Goal: Task Accomplishment & Management: Complete application form

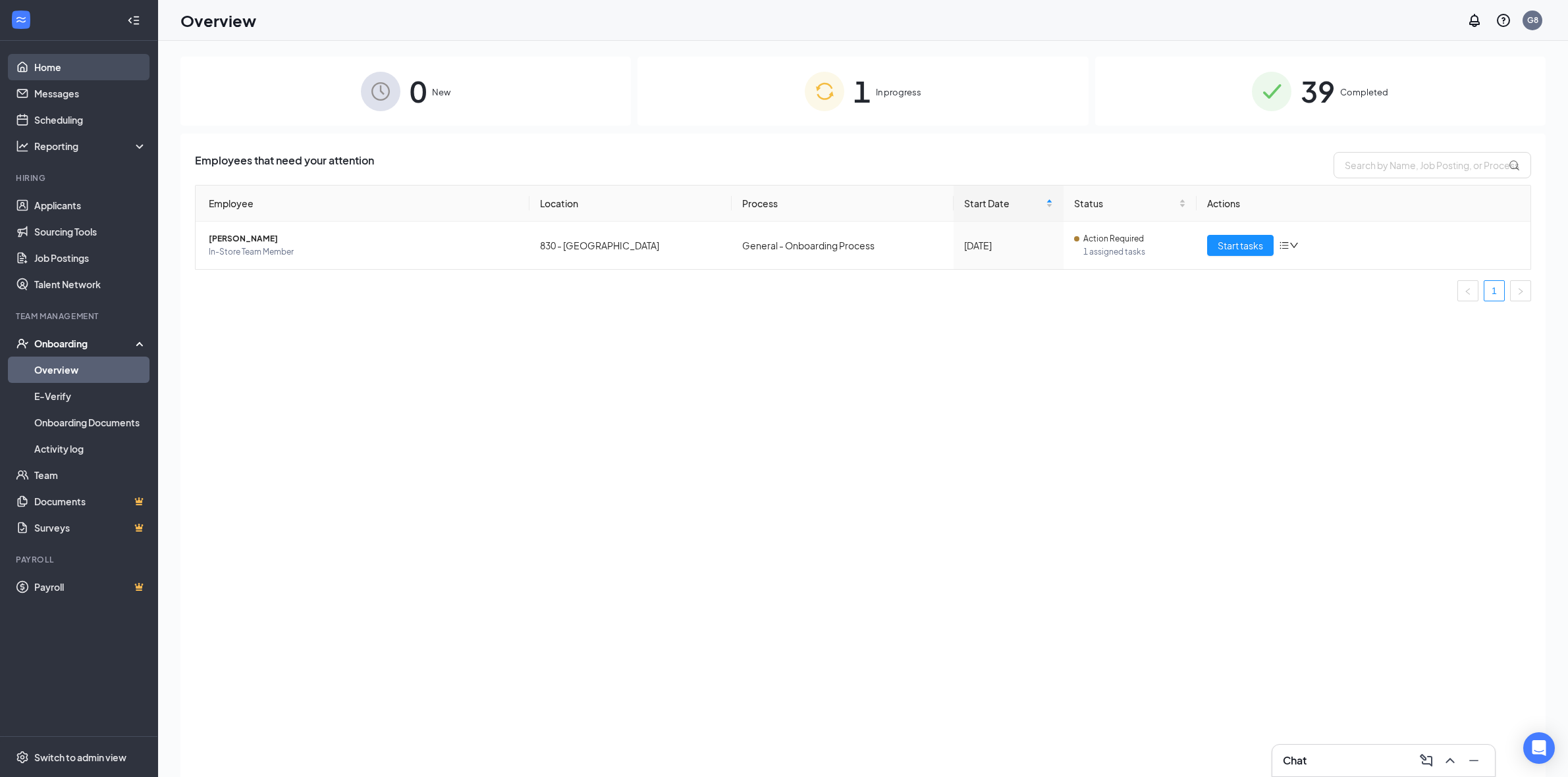
click at [67, 64] on link "Home" at bounding box center [90, 67] width 113 height 26
click at [34, 67] on link "Home" at bounding box center [90, 67] width 113 height 26
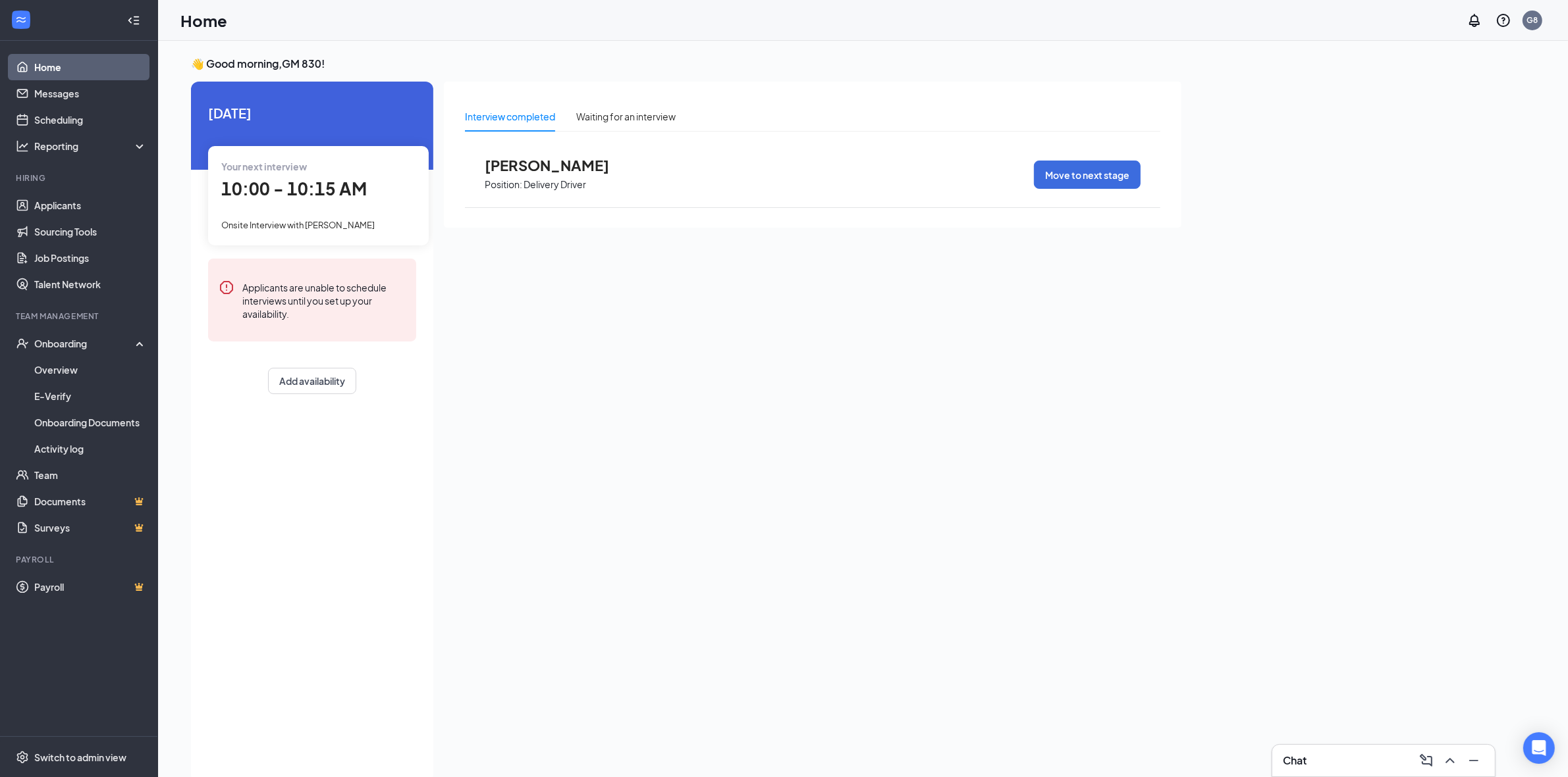
click at [89, 64] on link "Home" at bounding box center [90, 67] width 113 height 26
click at [60, 365] on link "Overview" at bounding box center [90, 370] width 113 height 26
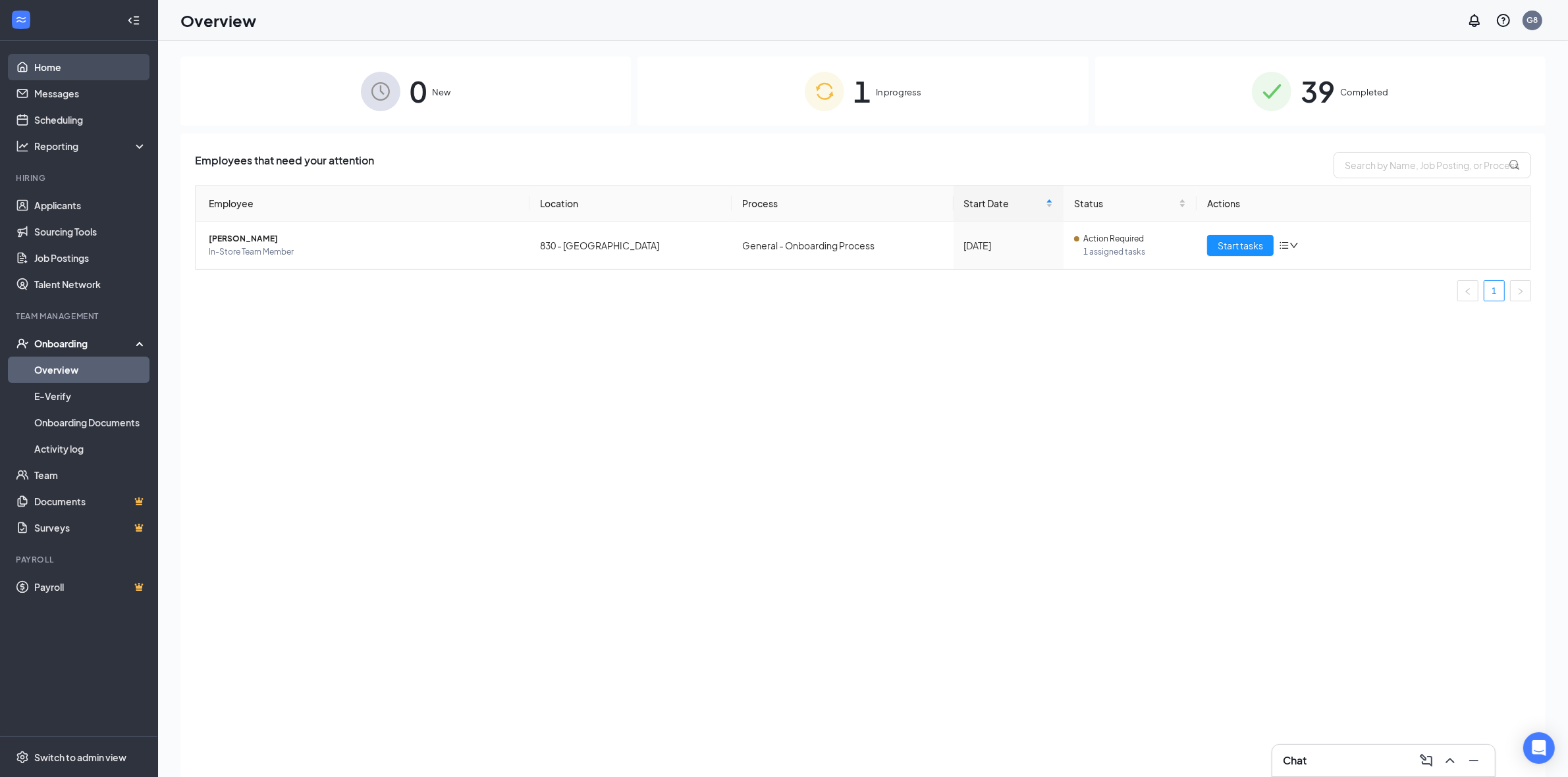
click at [50, 68] on link "Home" at bounding box center [90, 67] width 113 height 26
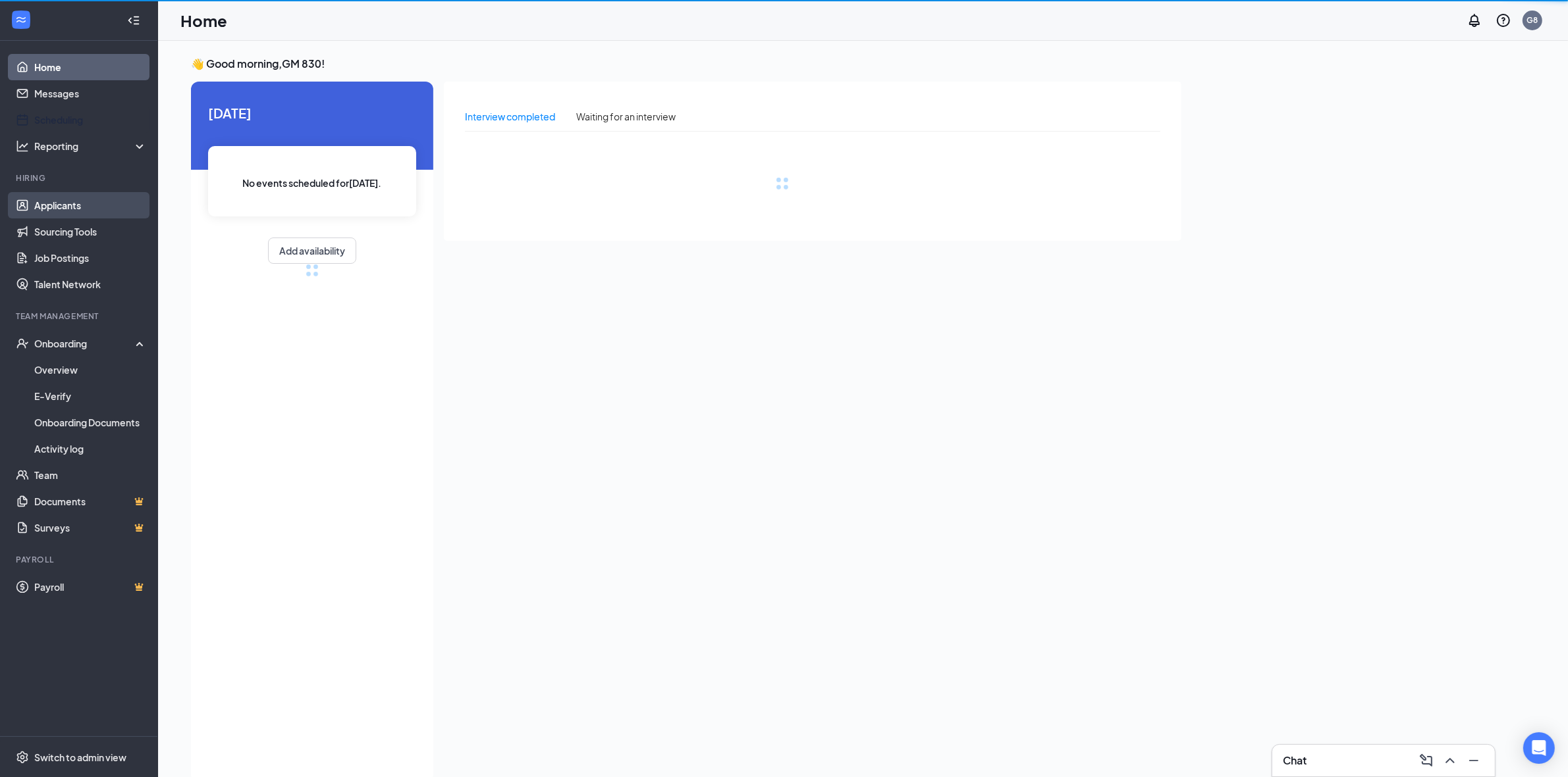
click at [67, 206] on link "Applicants" at bounding box center [90, 205] width 113 height 26
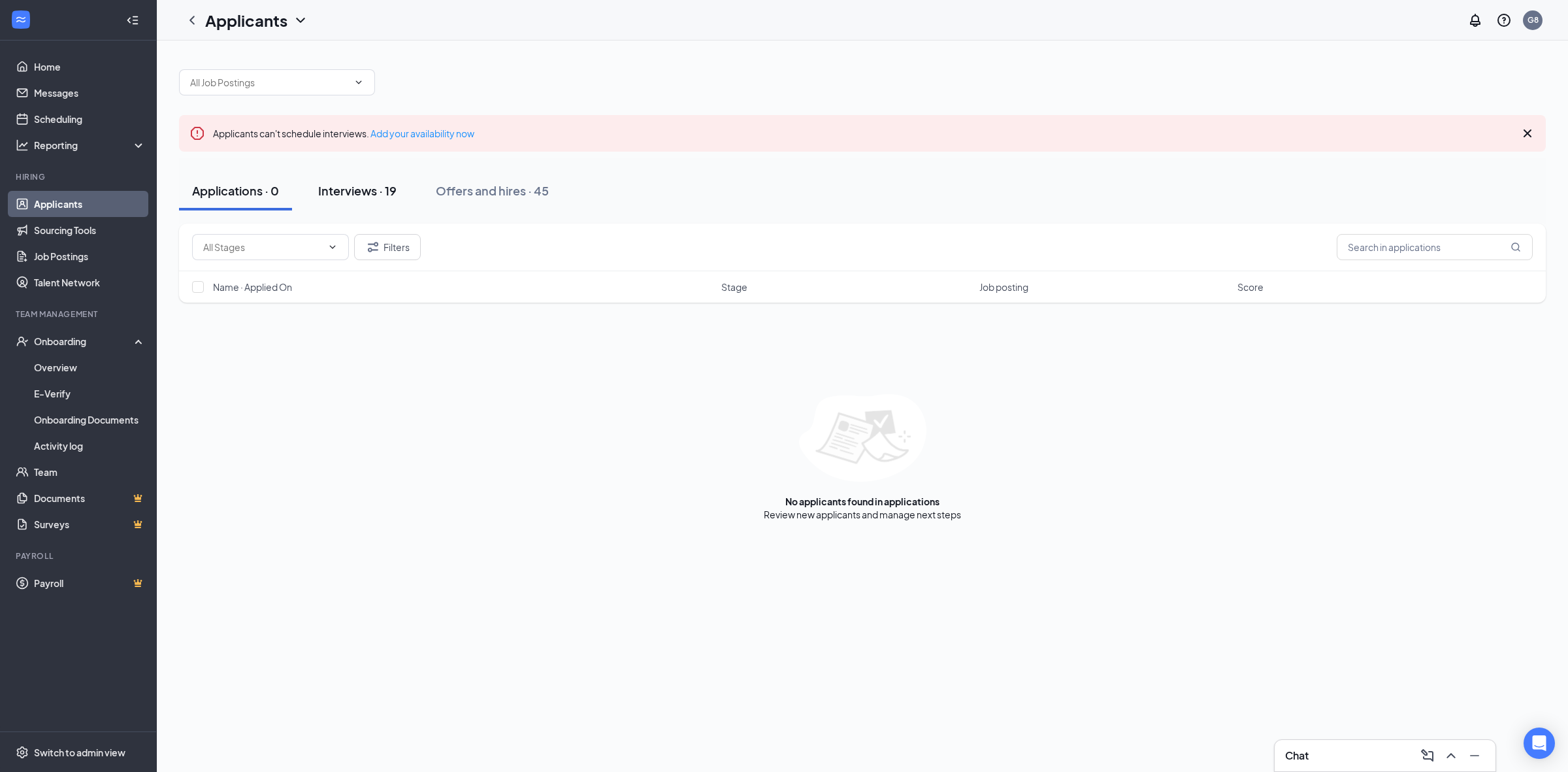
click at [350, 194] on div "Interviews · 19" at bounding box center [357, 190] width 78 height 16
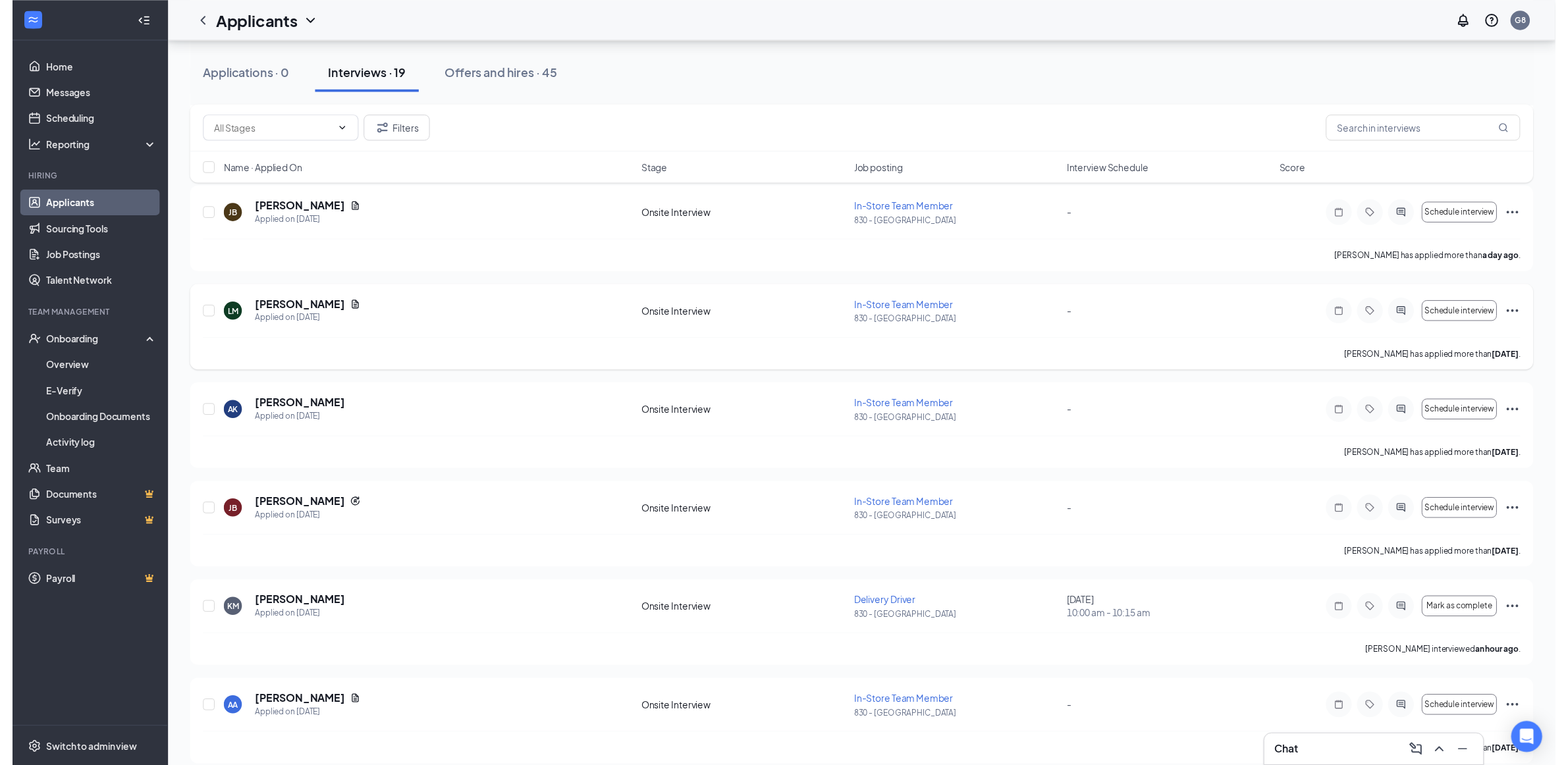
scroll to position [494, 0]
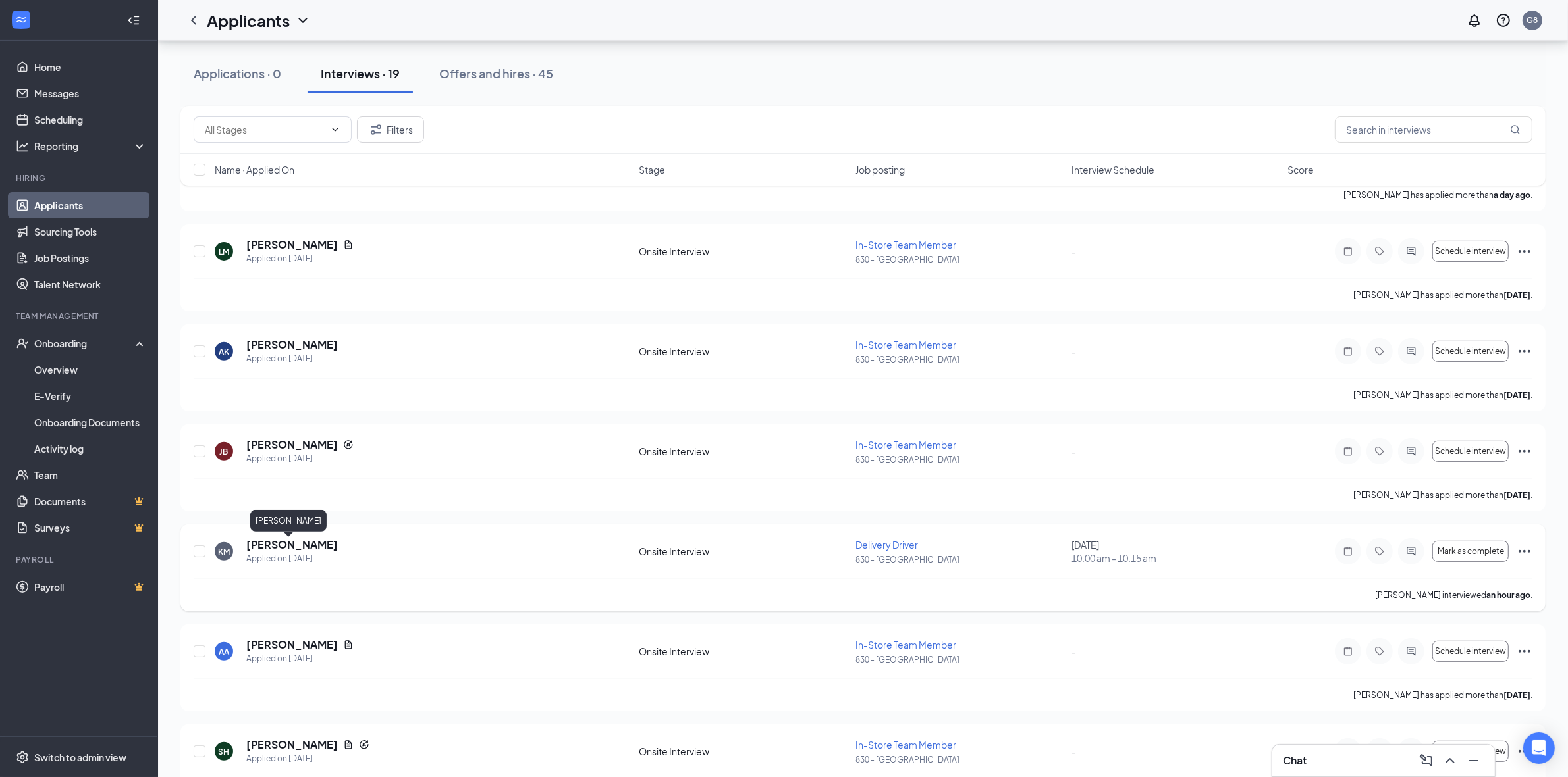
click at [255, 550] on h5 "[PERSON_NAME]" at bounding box center [292, 544] width 91 height 15
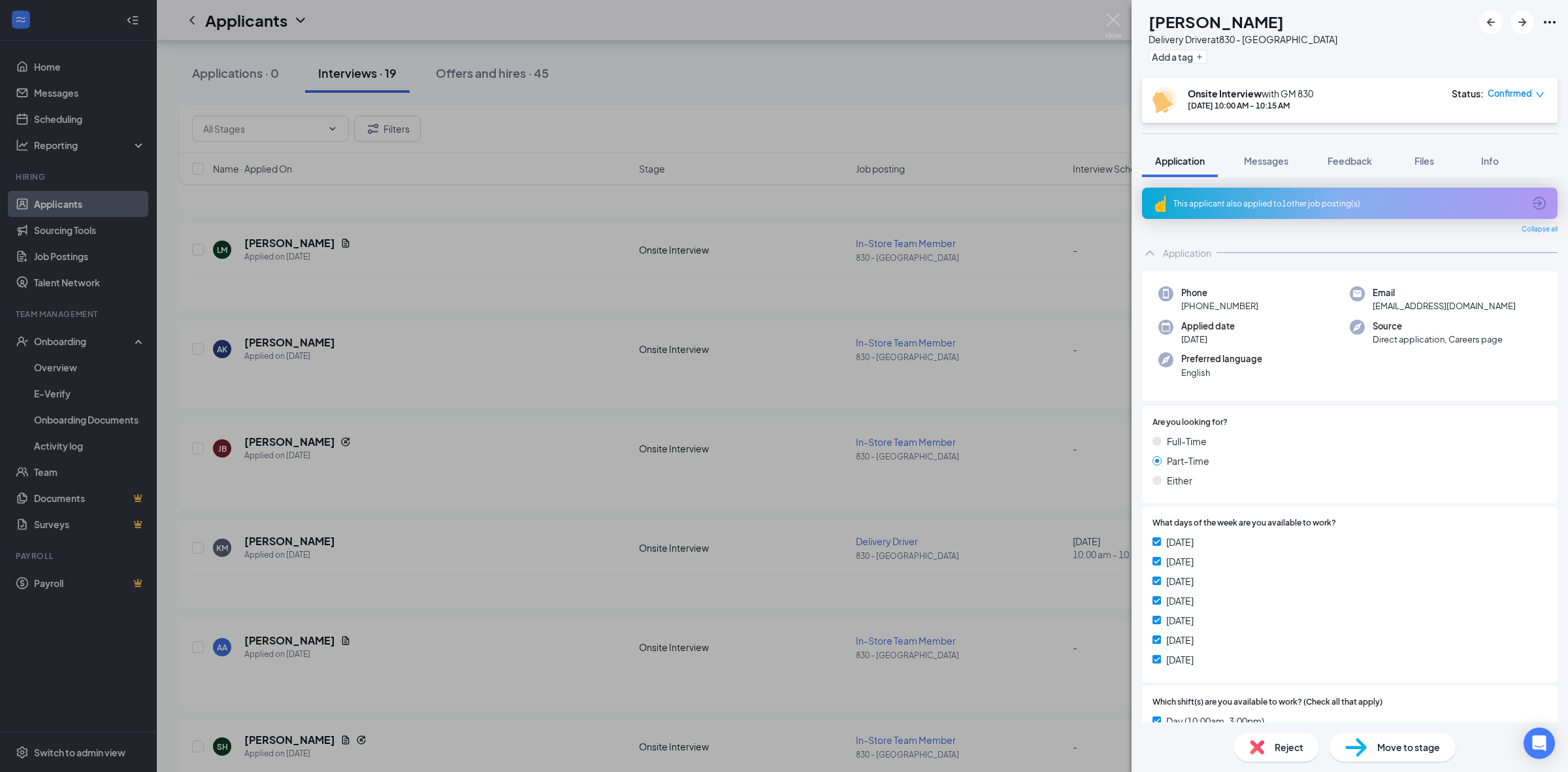
click at [1396, 750] on span "Move to stage" at bounding box center [1409, 747] width 63 height 15
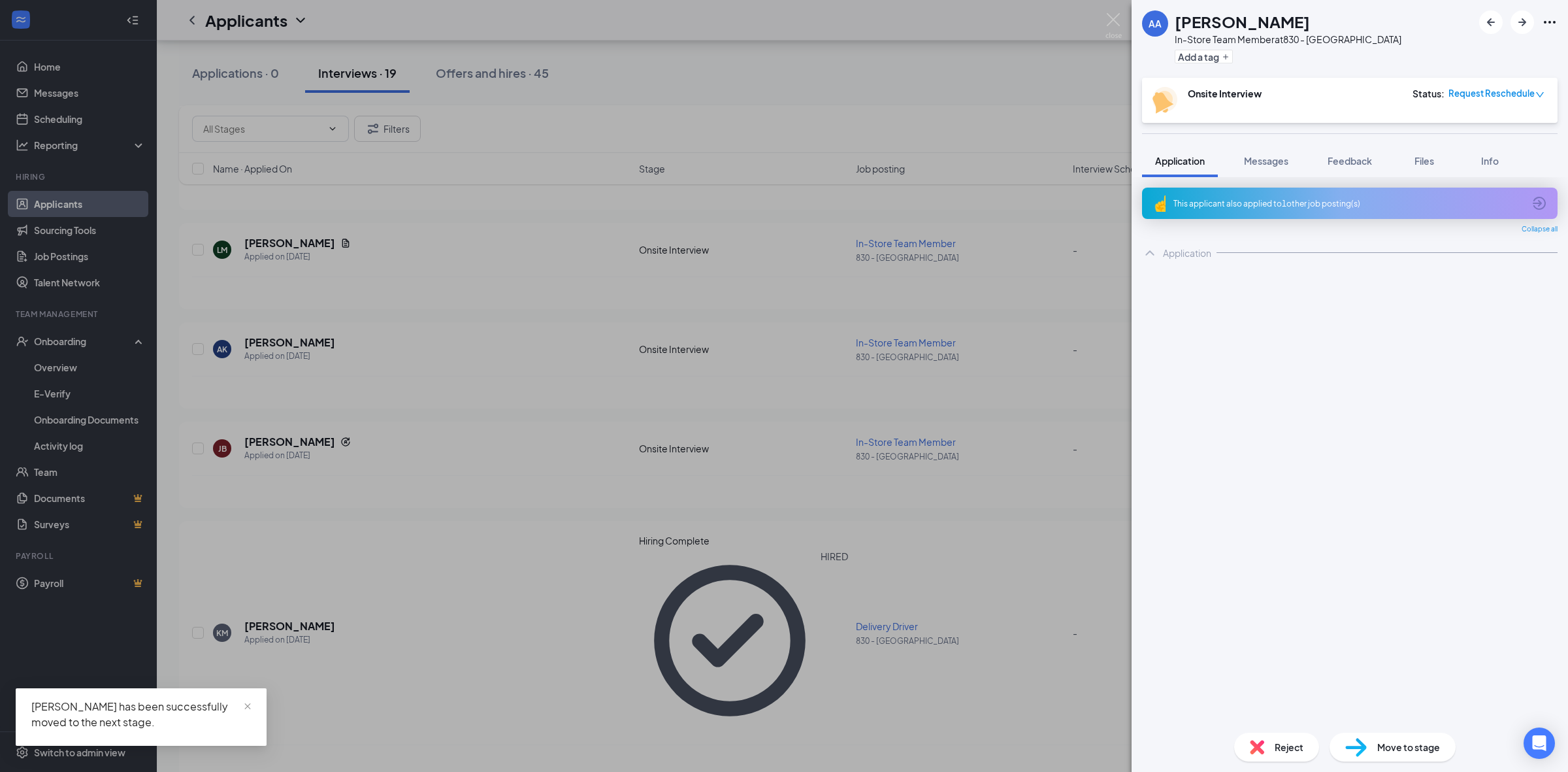
click at [58, 392] on div "AA [PERSON_NAME] In-Store Team Member at 830 - Shorewood Add a tag Onsite Inter…" at bounding box center [784, 386] width 1568 height 772
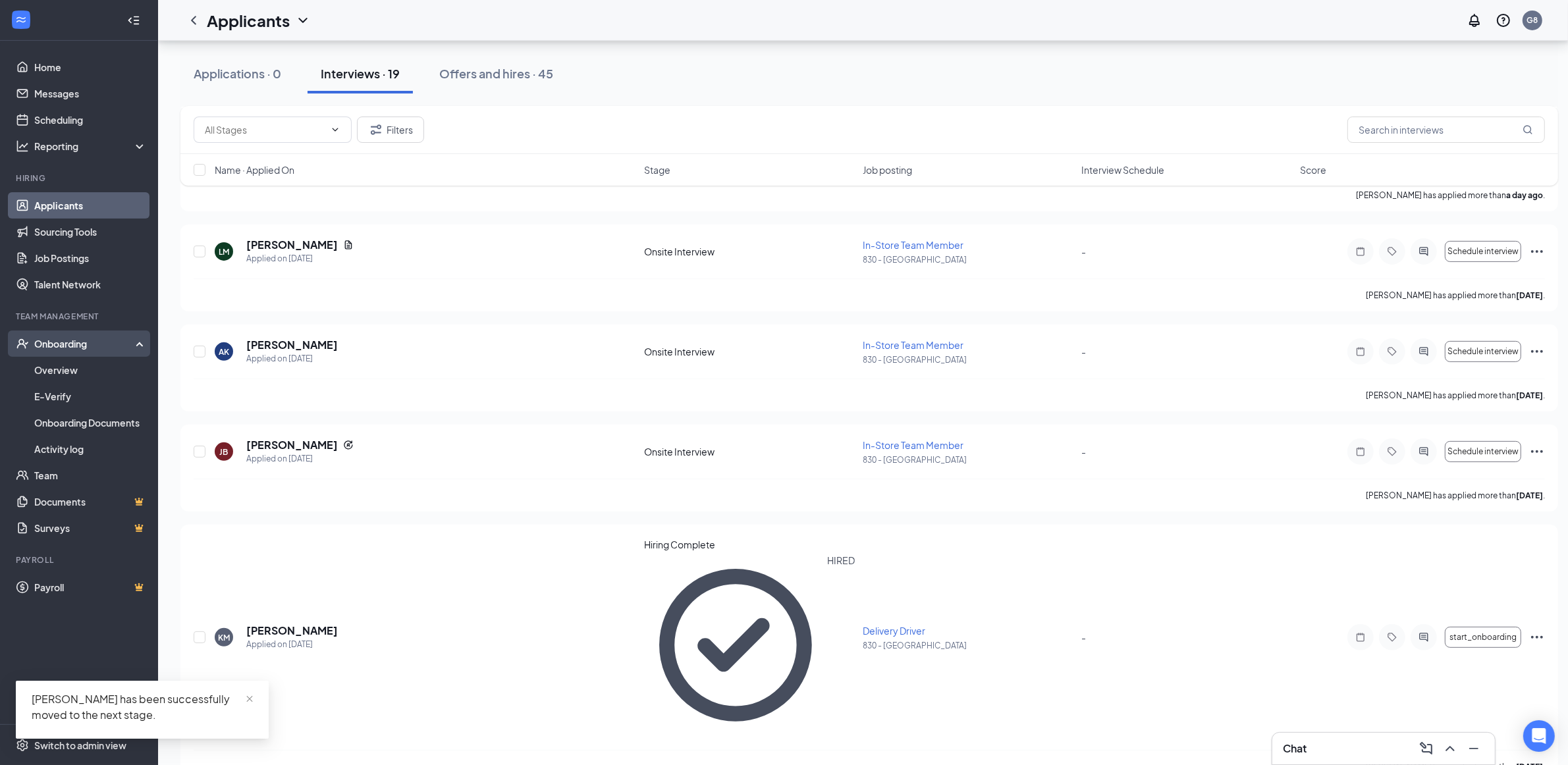
click at [53, 343] on div "Onboarding" at bounding box center [84, 343] width 102 height 13
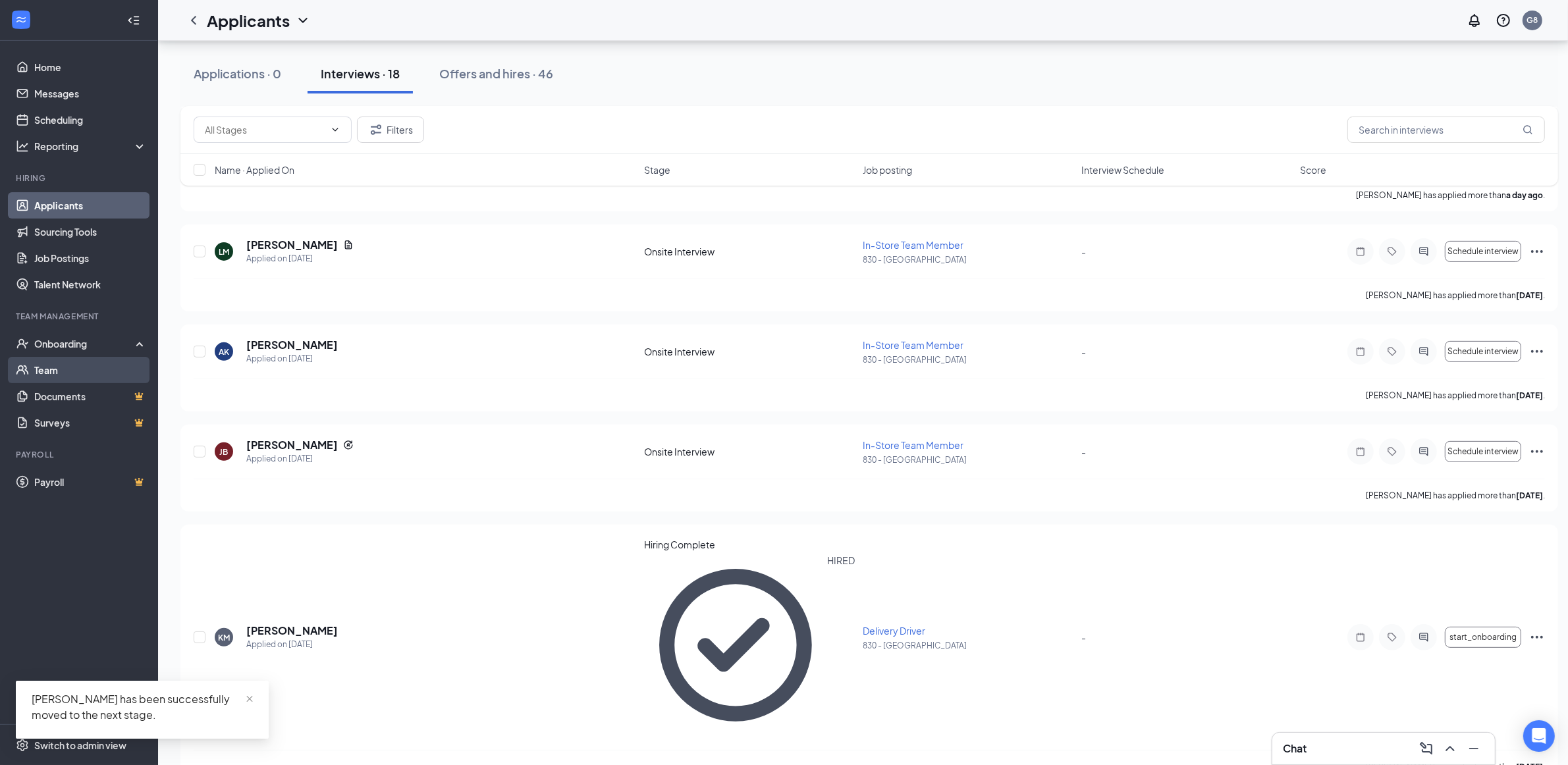
click at [47, 355] on div "Onboarding" at bounding box center [79, 344] width 158 height 26
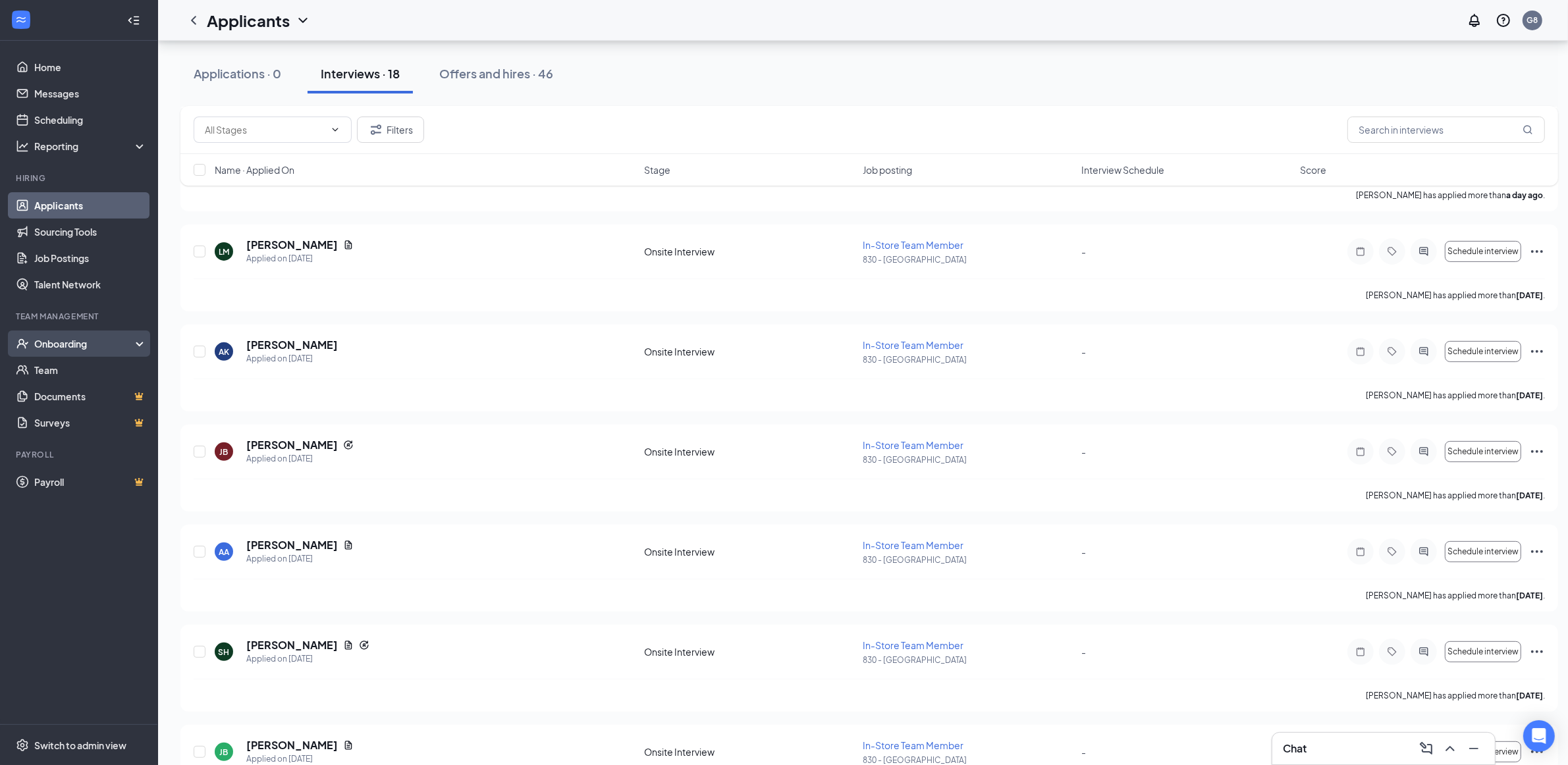
click at [46, 339] on div "Onboarding" at bounding box center [84, 343] width 102 height 13
click at [44, 369] on link "Overview" at bounding box center [90, 370] width 113 height 26
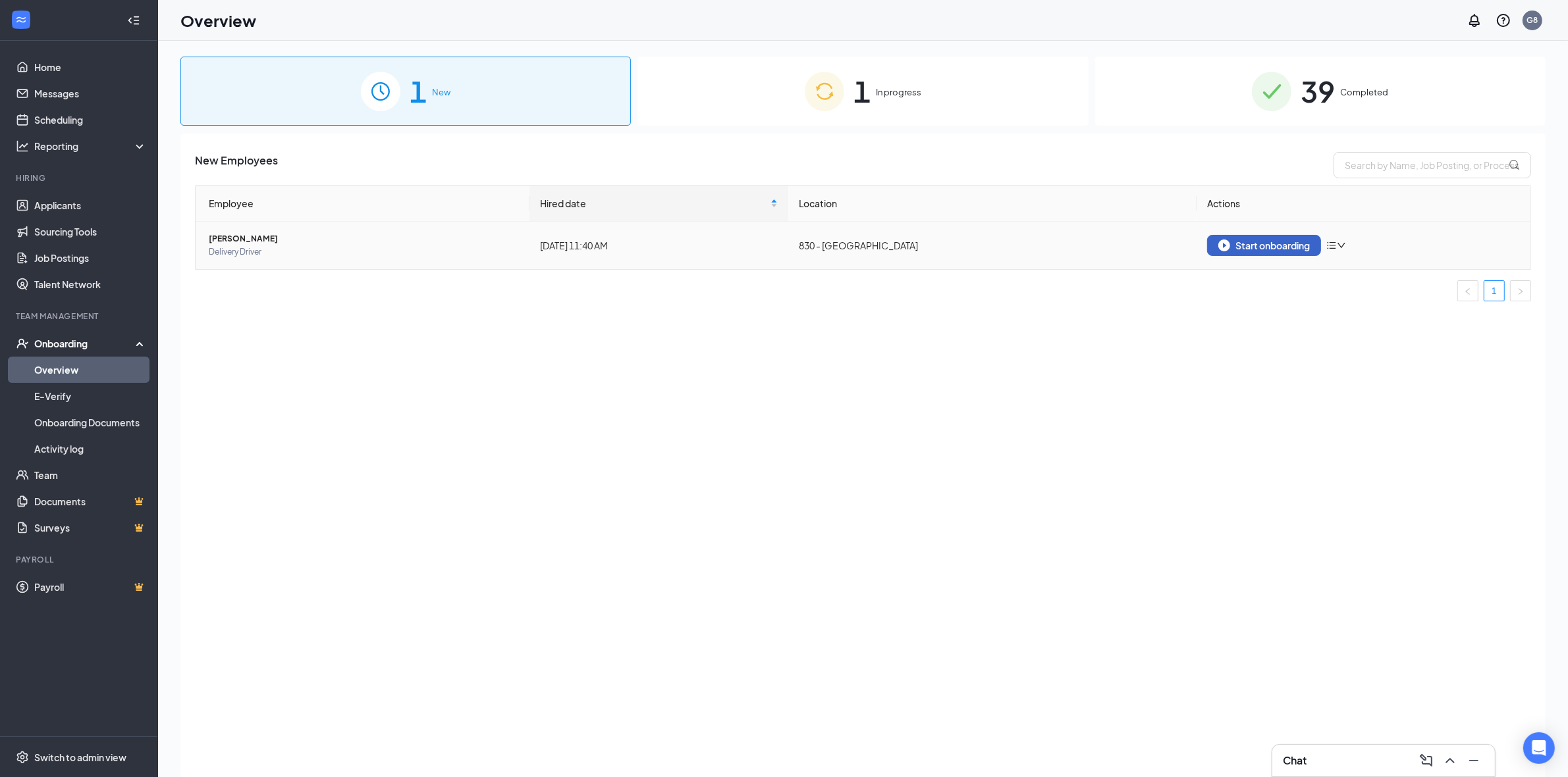
click at [1248, 241] on div "Start onboarding" at bounding box center [1263, 246] width 91 height 12
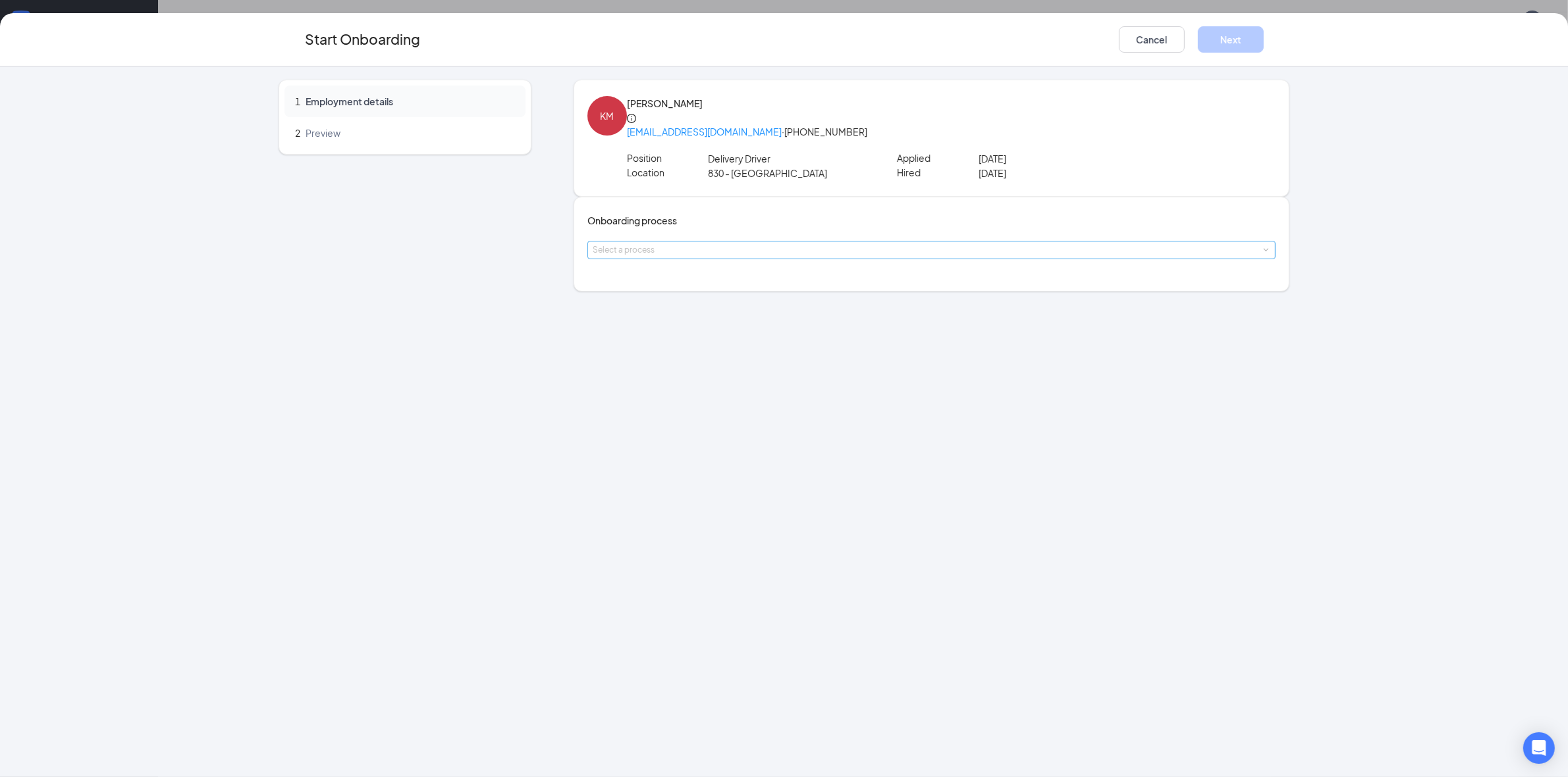
click at [789, 257] on div "Select a process" at bounding box center [929, 249] width 672 height 13
click at [687, 320] on span "General - Onboarding Process" at bounding box center [669, 318] width 132 height 12
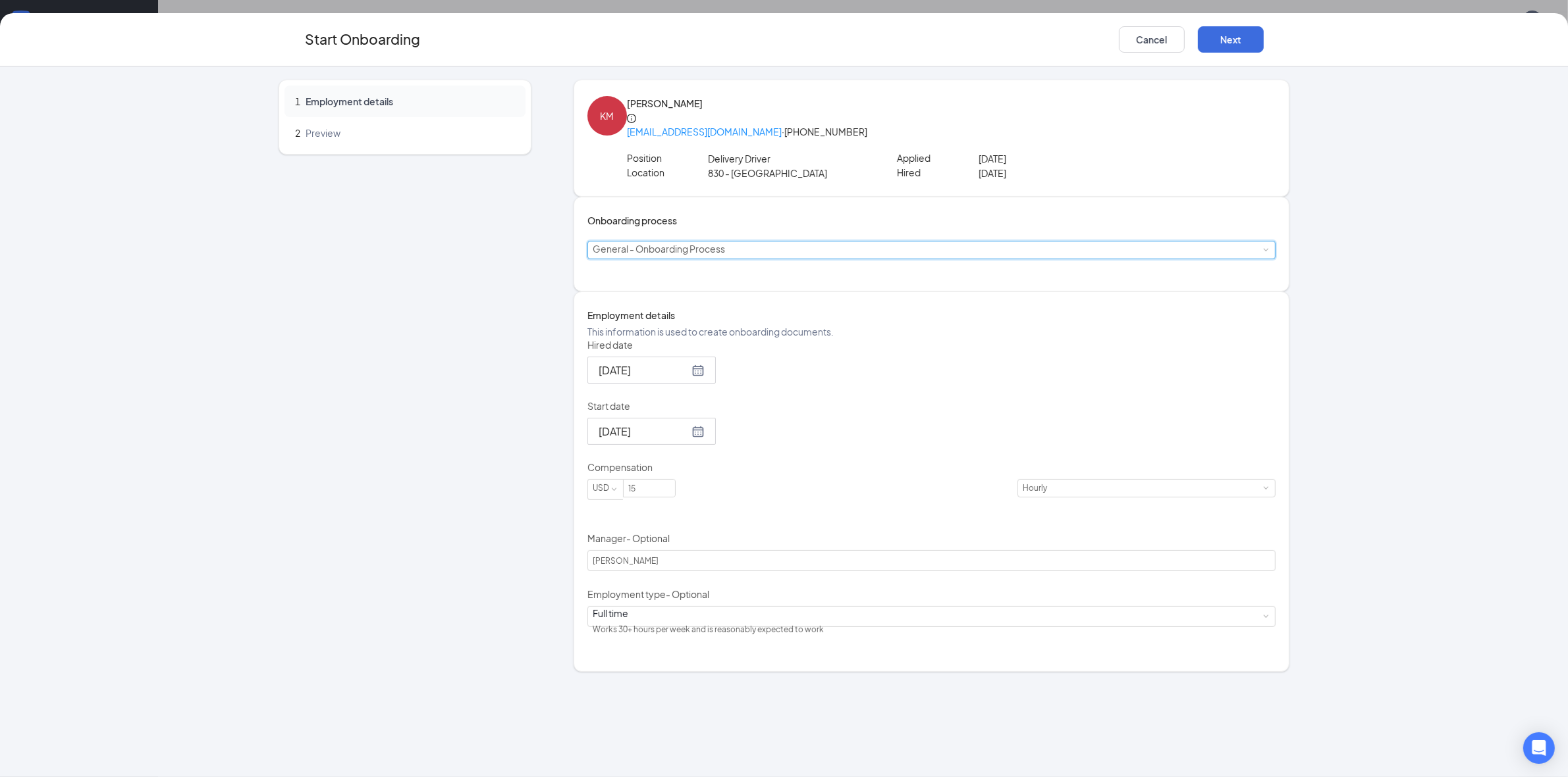
click at [880, 435] on div "Hired date [DATE] Start date [DATE] Compensation USD 15 Hourly Manager - Option…" at bounding box center [931, 489] width 689 height 301
click at [692, 379] on div at bounding box center [652, 370] width 106 height 16
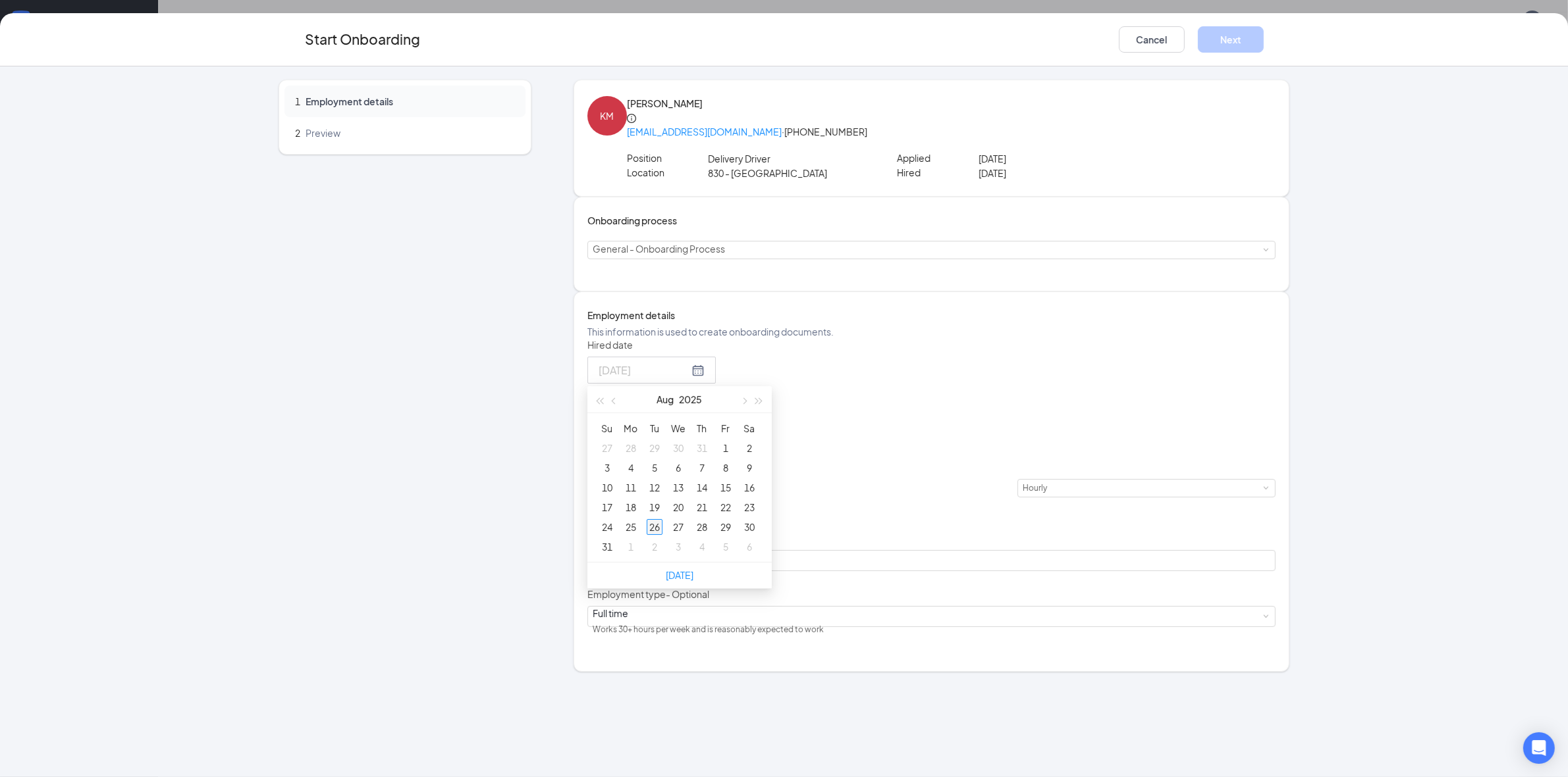
type input "[DATE]"
click at [663, 535] on div "26" at bounding box center [654, 527] width 16 height 16
click at [697, 439] on div at bounding box center [652, 431] width 106 height 16
click at [691, 439] on div at bounding box center [652, 431] width 106 height 16
type input "[DATE]"
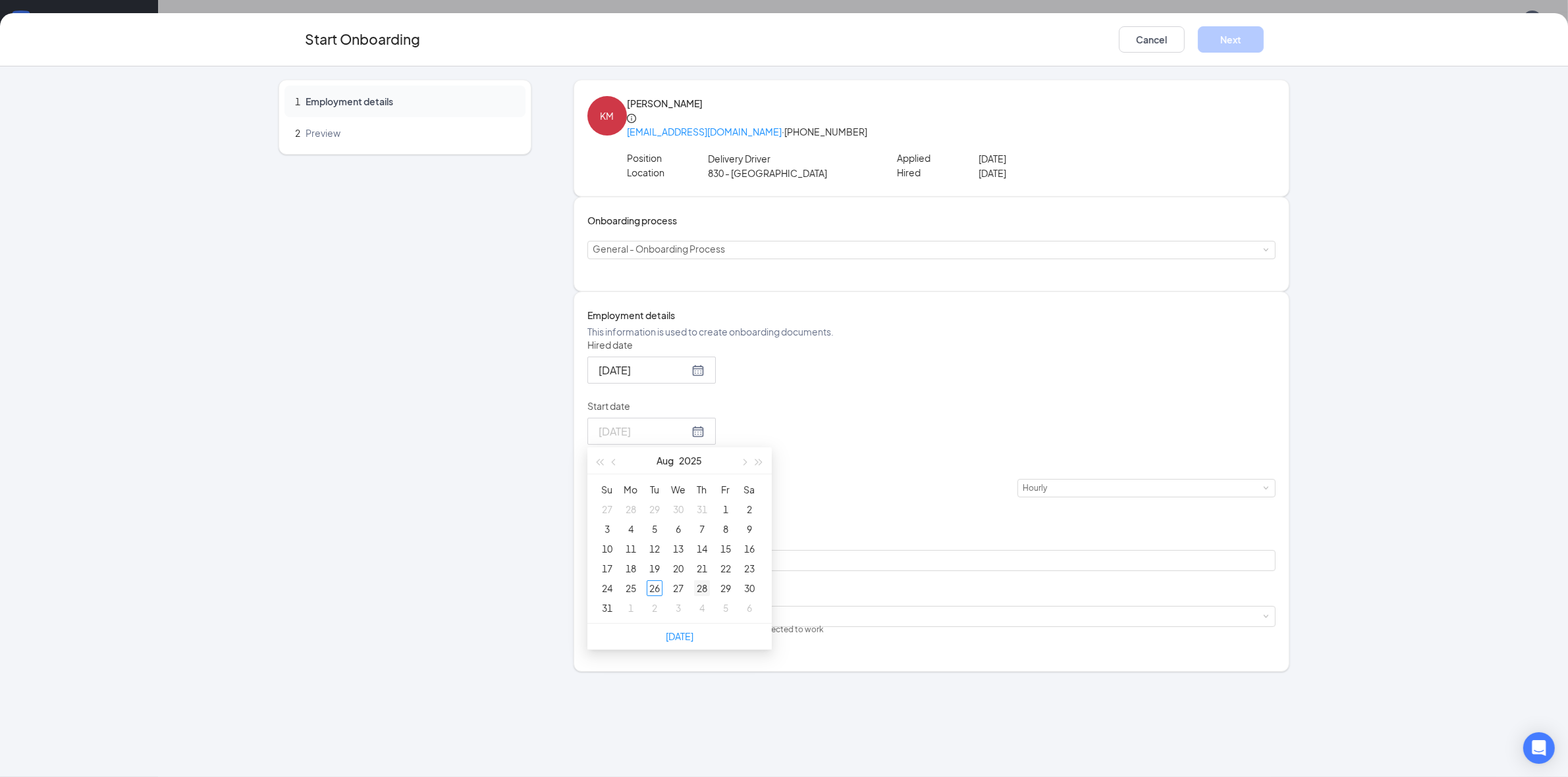
click at [710, 596] on div "28" at bounding box center [702, 589] width 16 height 16
click at [935, 567] on div "Hired date [DATE] [DATE] Su Mo Tu We Th Fr Sa 27 28 29 30 31 1 2 3 4 5 6 7 8 9 …" at bounding box center [931, 489] width 689 height 301
click at [675, 497] on input "15" at bounding box center [649, 489] width 51 height 17
click at [1047, 570] on div "Hired date [DATE] [DATE] Su Mo Tu We Th Fr Sa 27 28 29 30 31 1 2 3 4 5 6 7 8 9 …" at bounding box center [931, 489] width 689 height 301
click at [484, 456] on div "1 Employment details 2 Preview" at bounding box center [405, 376] width 253 height 592
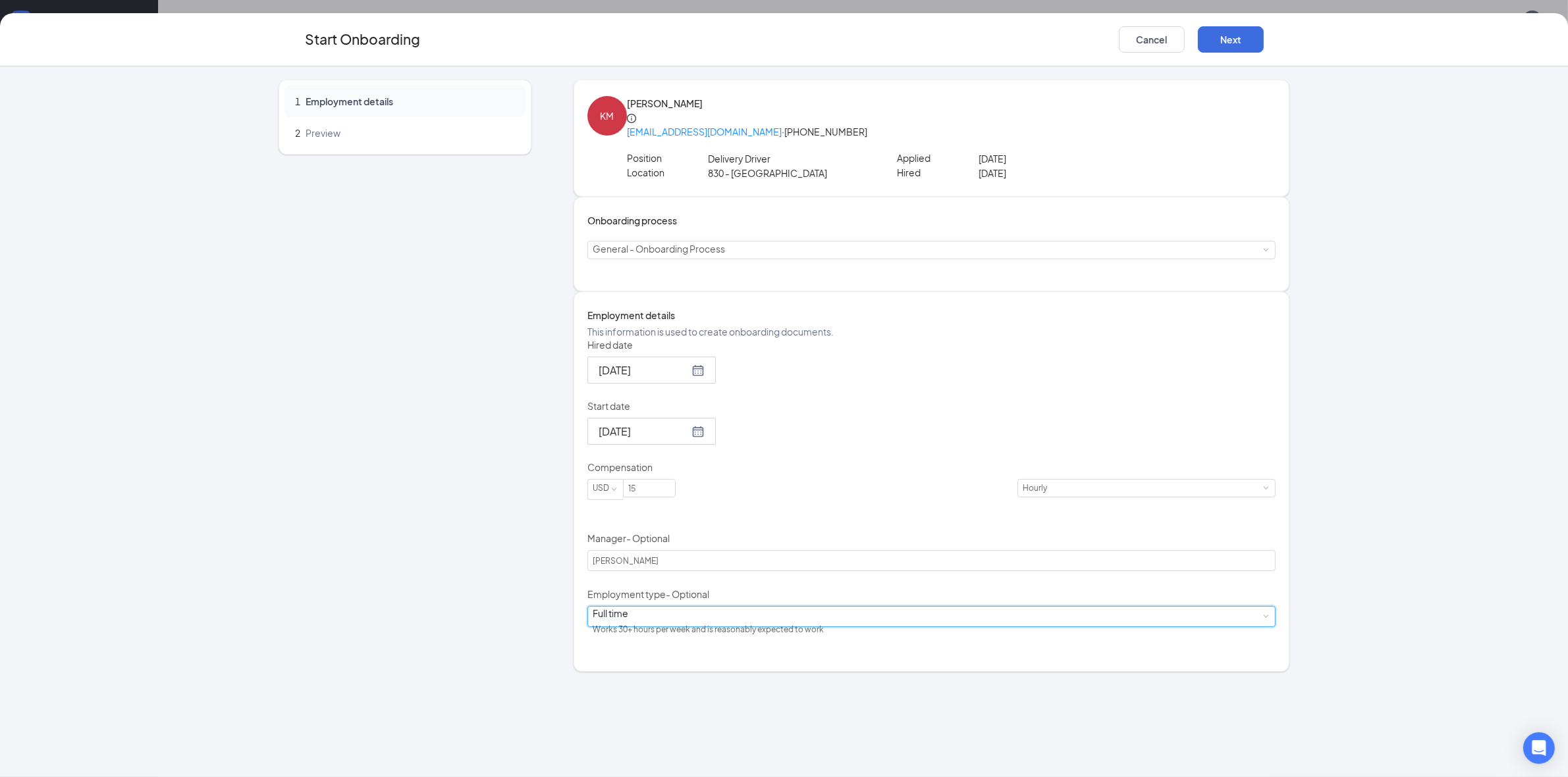
click at [683, 627] on div "Full time Works 30+ hours per week and is reasonably expected to work" at bounding box center [931, 616] width 678 height 20
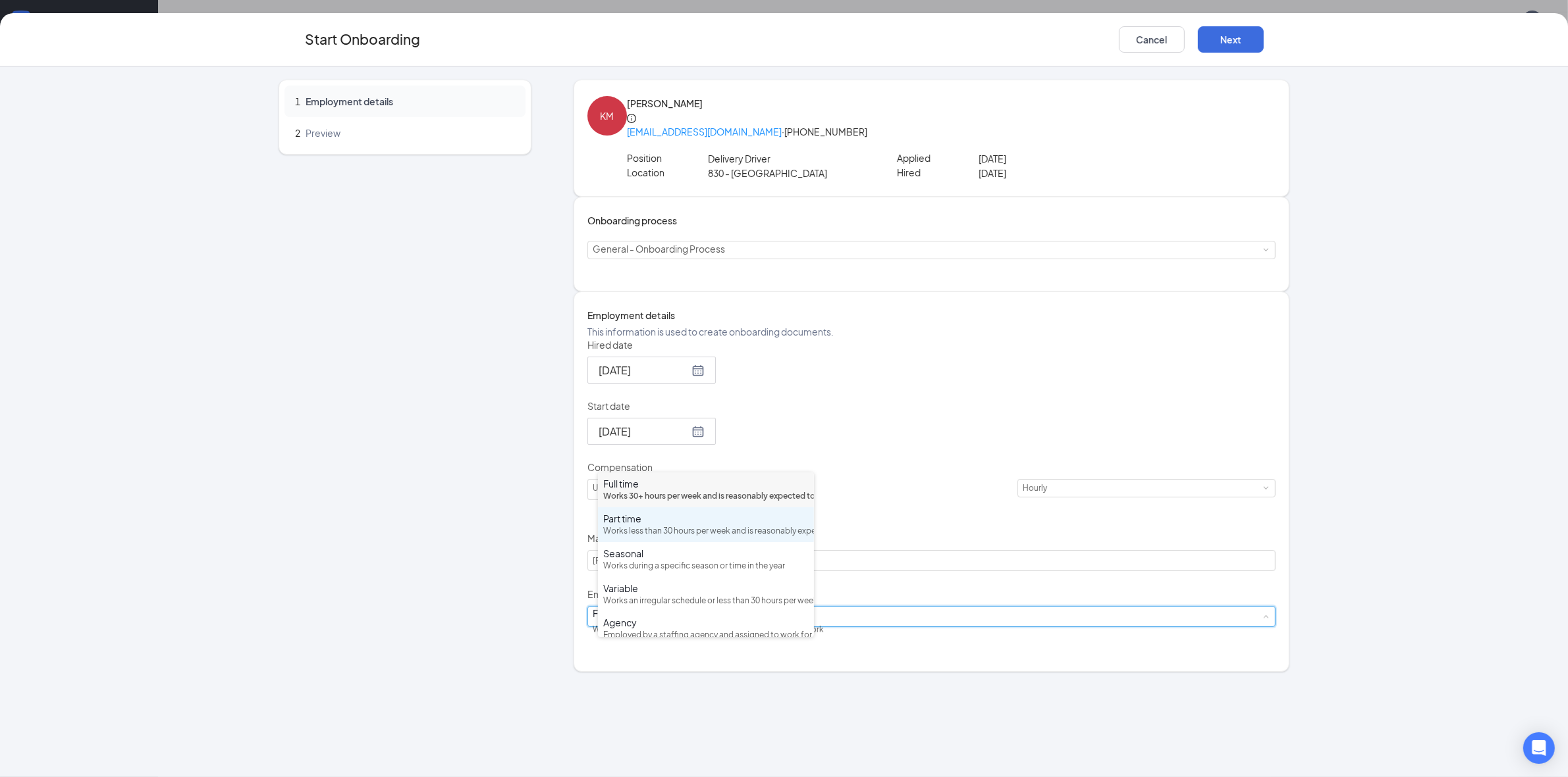
click at [659, 537] on div "Works less than 30 hours per week and is reasonably expected to work" at bounding box center [705, 531] width 206 height 12
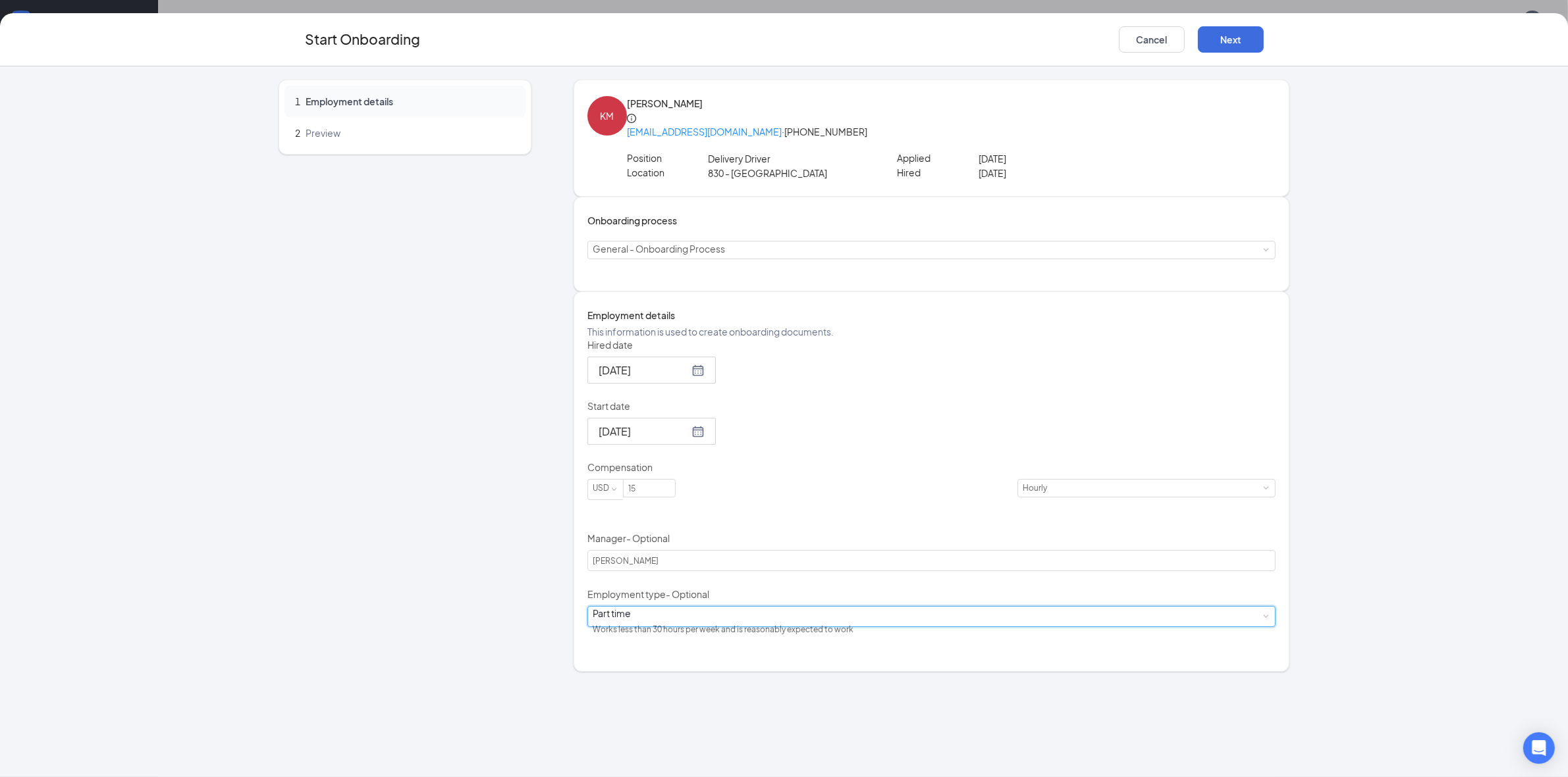
click at [665, 627] on div "Part time Works less than 30 hours per week and is reasonably expected to work" at bounding box center [931, 616] width 678 height 20
click at [715, 537] on div "Works less than 30 hours per week and is reasonably expected to work" at bounding box center [705, 531] width 206 height 12
click at [1055, 538] on div "Hired date [DATE] [DATE] Su Mo Tu We Th Fr Sa 27 28 29 30 31 1 2 3 4 5 6 7 8 9 …" at bounding box center [931, 489] width 689 height 301
click at [1218, 39] on button "Next" at bounding box center [1231, 39] width 66 height 26
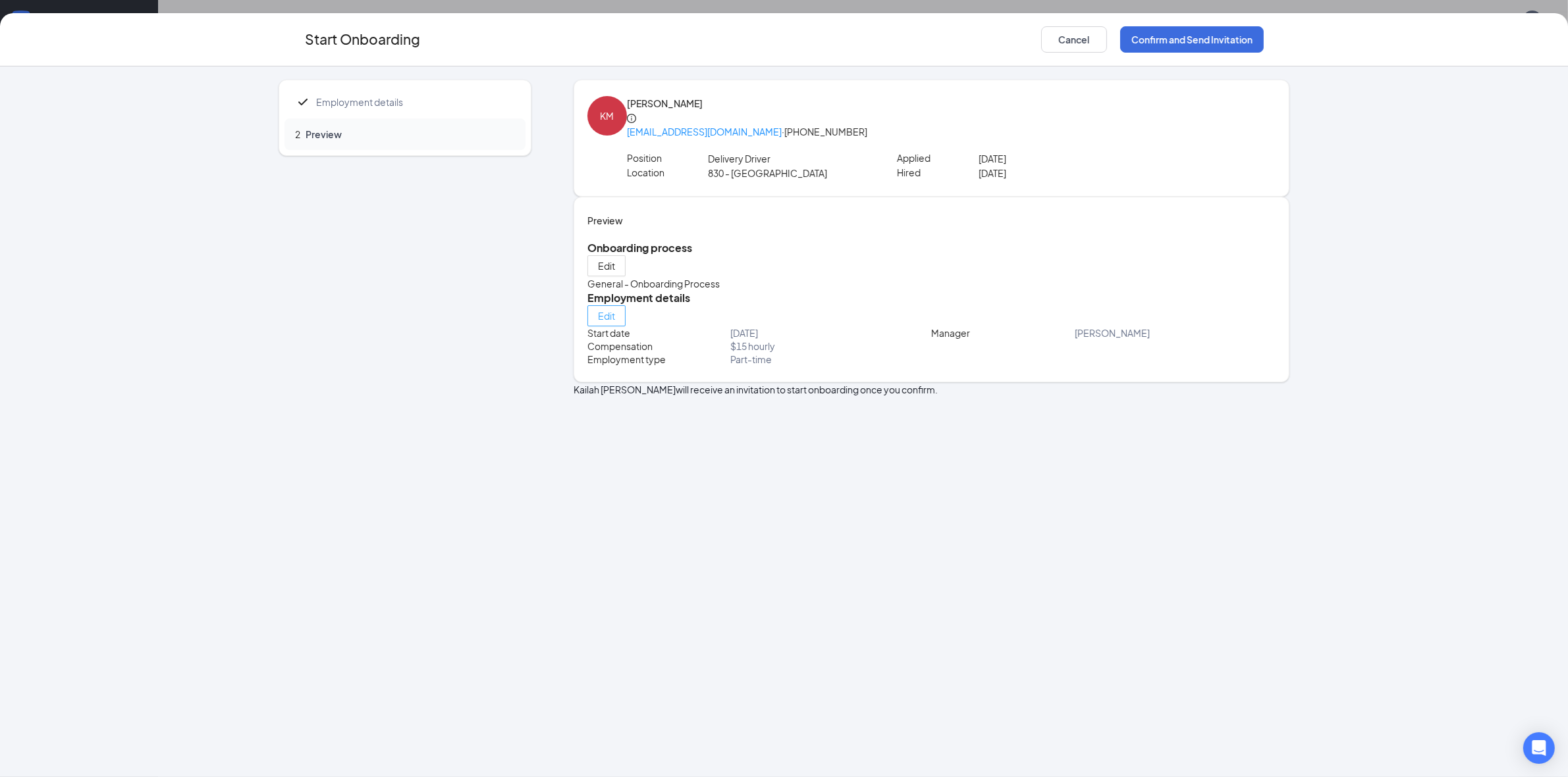
click at [615, 322] on span "Edit" at bounding box center [606, 315] width 17 height 13
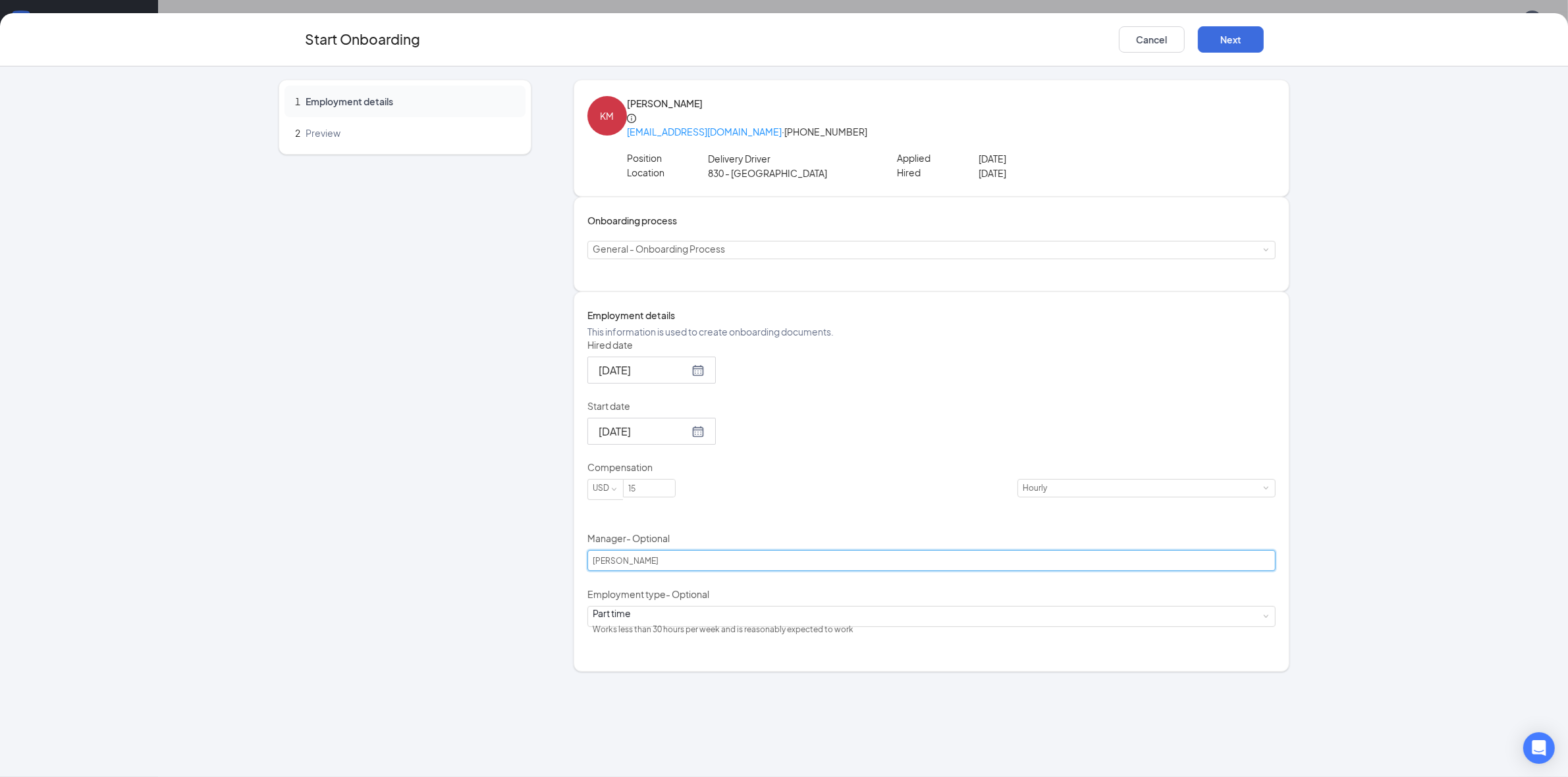
click at [701, 571] on input "[PERSON_NAME]" at bounding box center [931, 561] width 689 height 21
click at [992, 564] on div "Hired date [DATE] Start date [DATE] Compensation USD 15 Hourly Manager - Option…" at bounding box center [931, 489] width 689 height 301
click at [1227, 43] on button "Next" at bounding box center [1231, 39] width 66 height 26
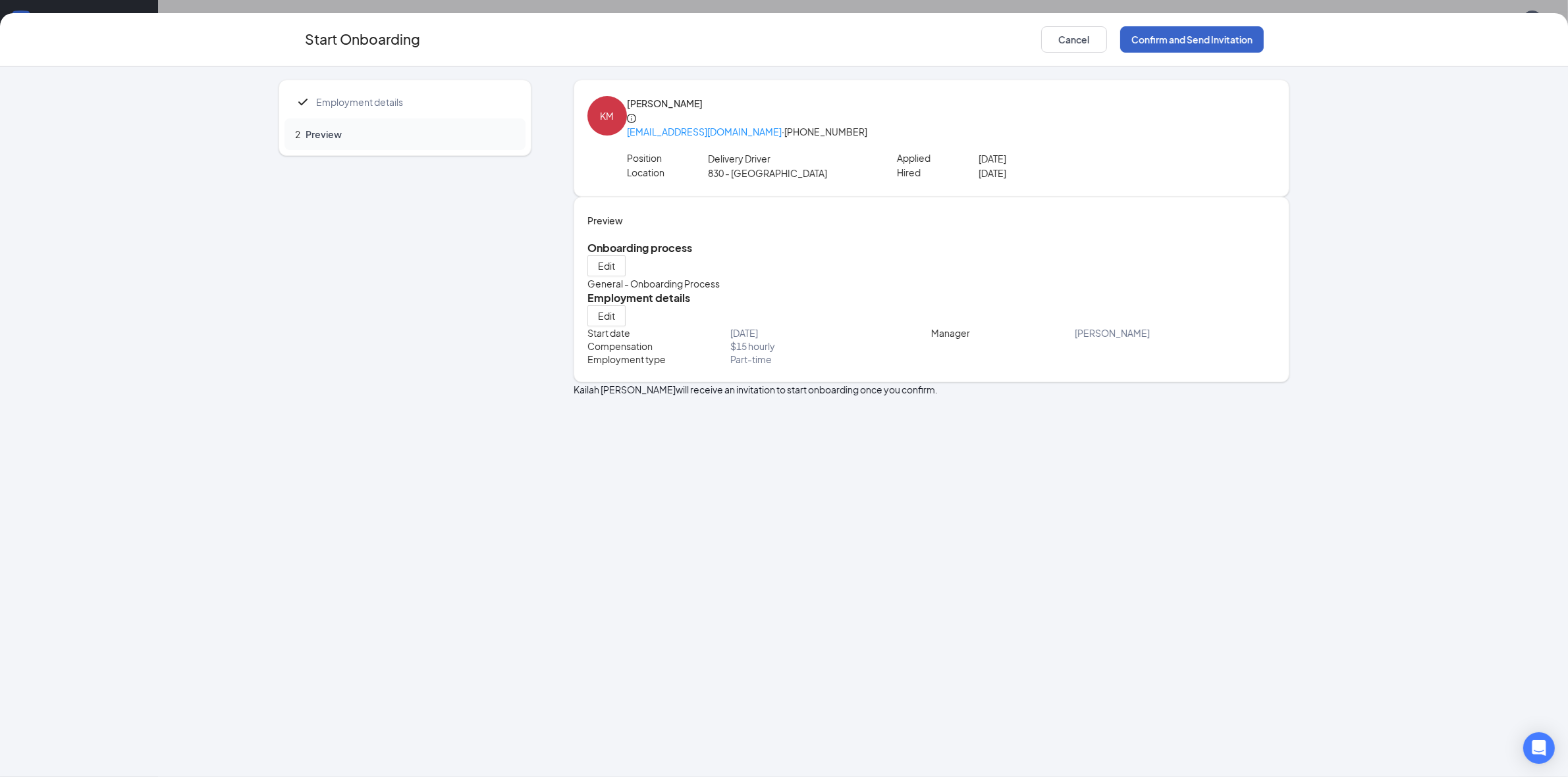
click at [1188, 41] on button "Confirm and Send Invitation" at bounding box center [1191, 39] width 143 height 26
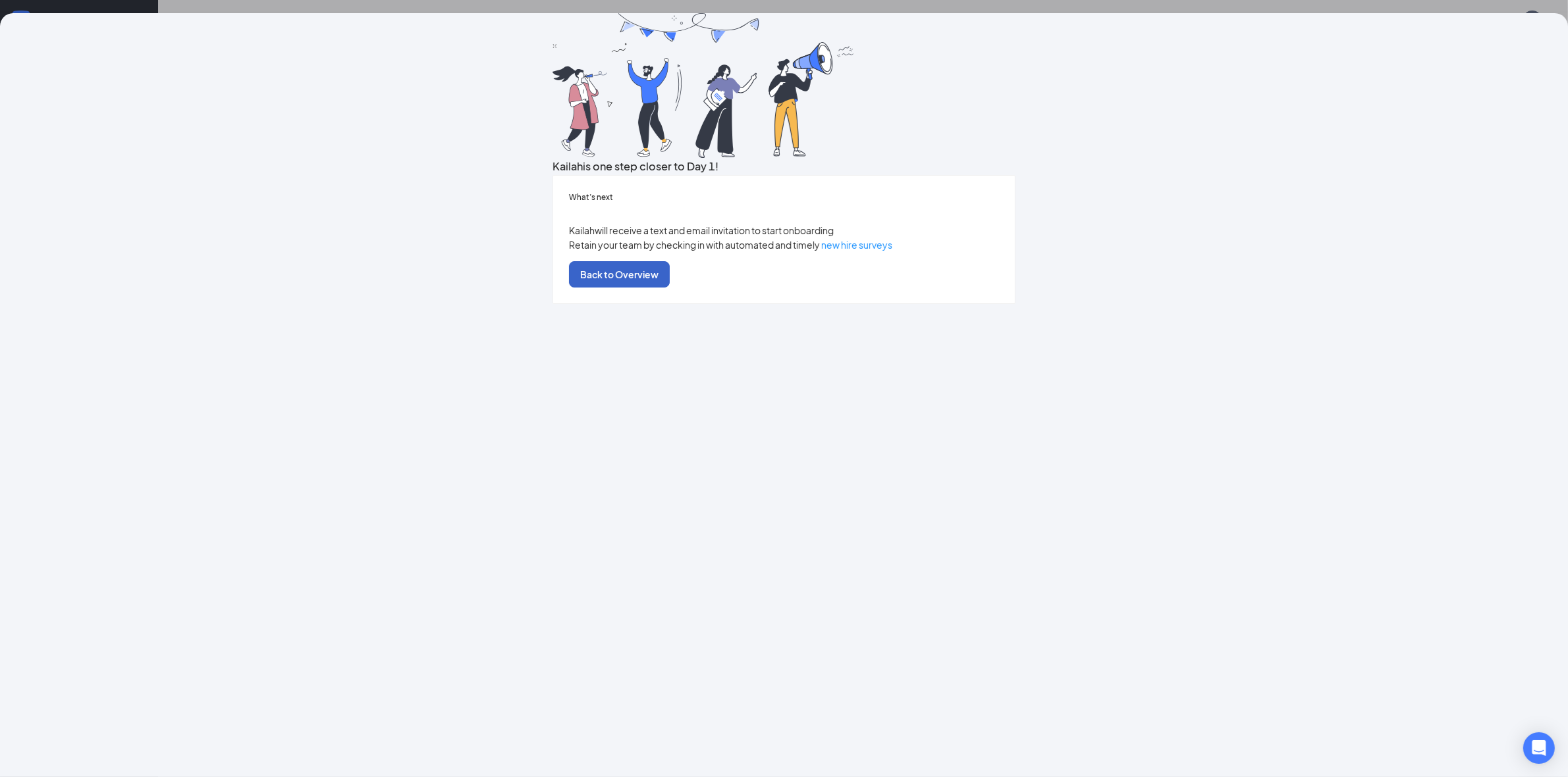
click at [670, 287] on button "Back to Overview" at bounding box center [619, 274] width 101 height 26
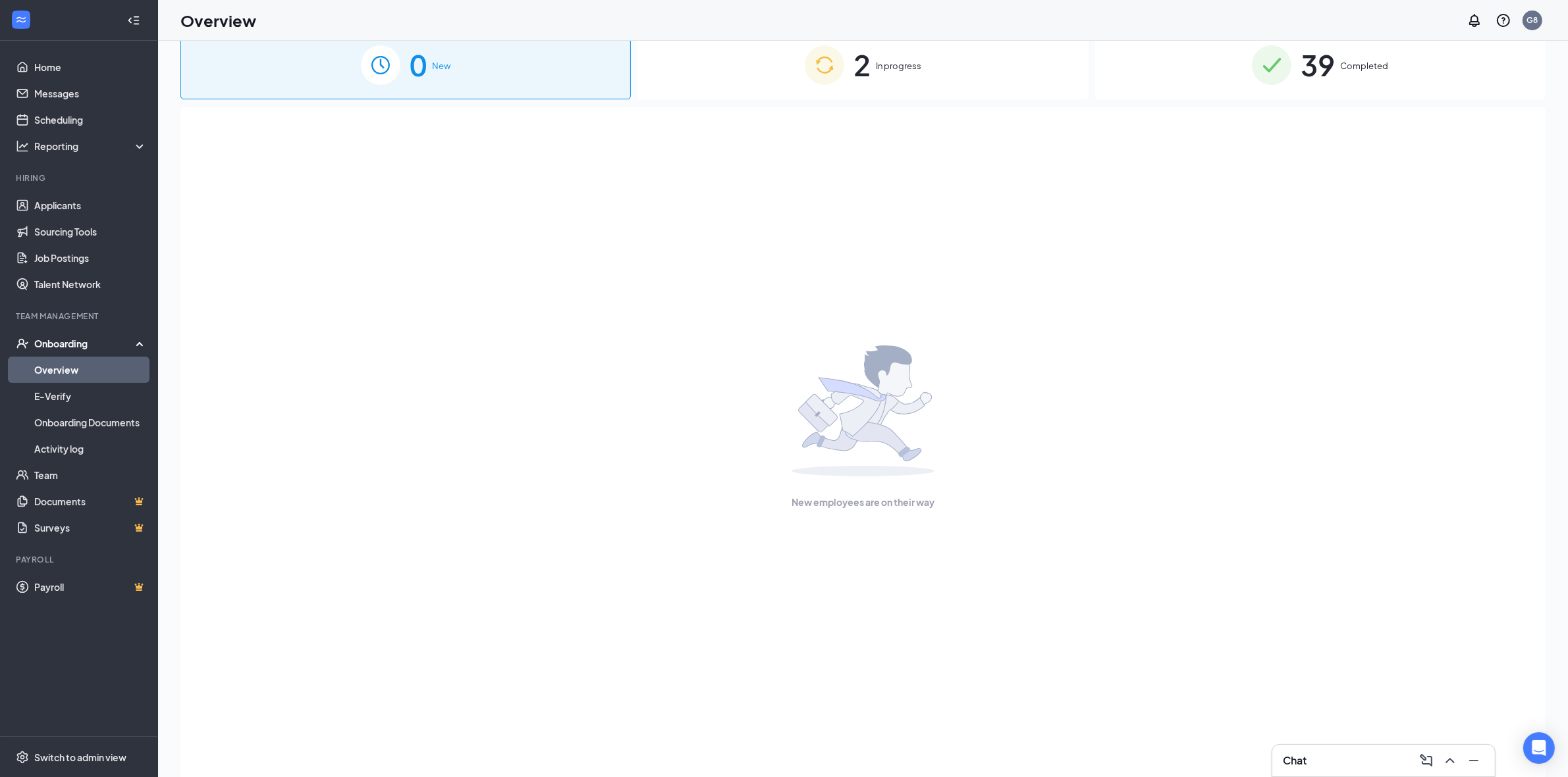
scroll to position [0, 0]
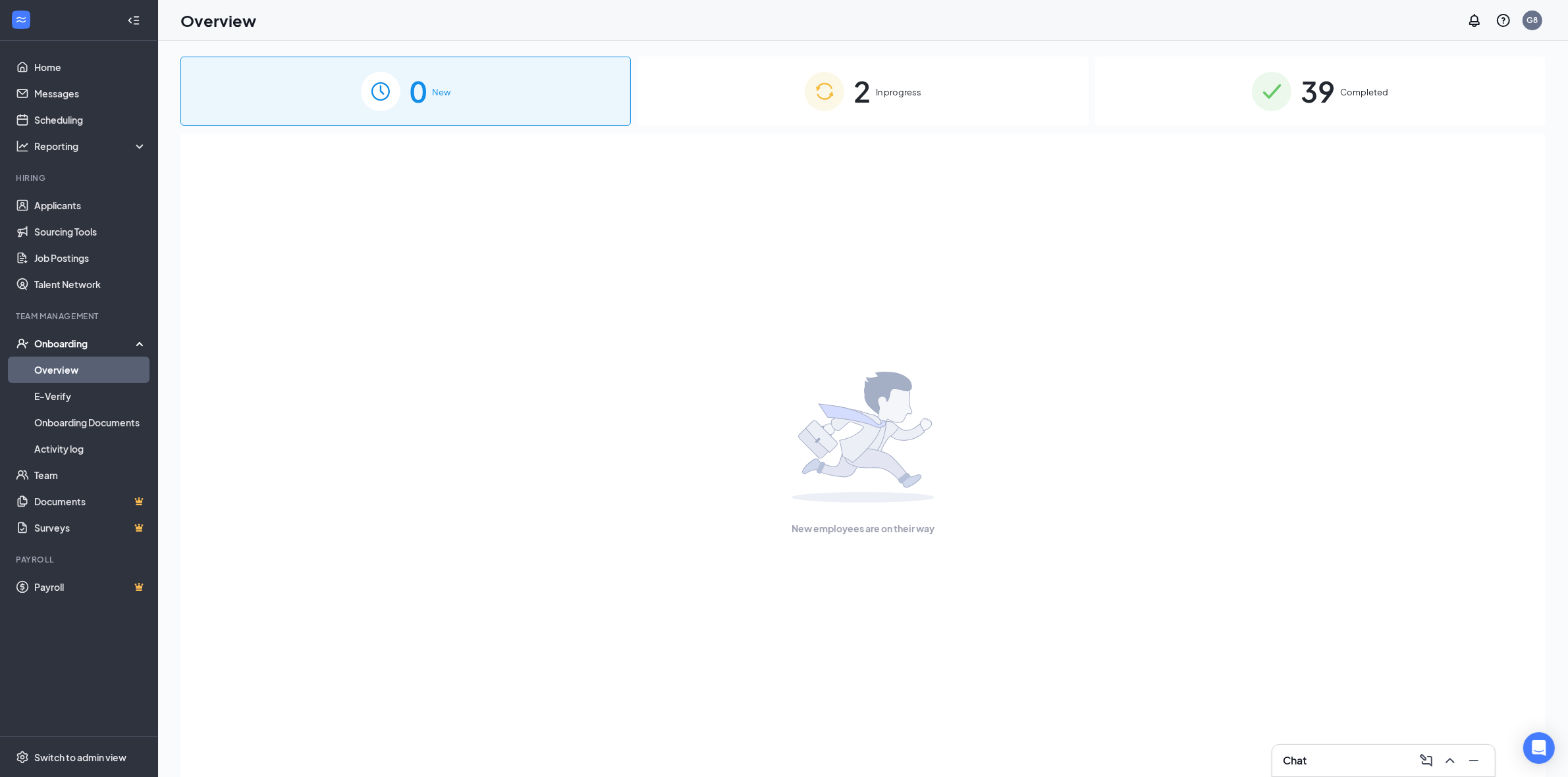
click at [875, 83] on div "2 In progress" at bounding box center [863, 91] width 451 height 69
